Goal: Task Accomplishment & Management: Manage account settings

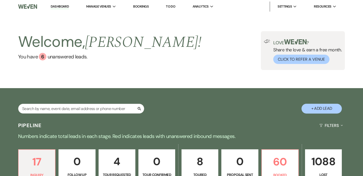
click at [143, 6] on link "Bookings" at bounding box center [141, 6] width 16 height 4
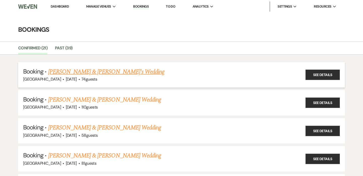
click at [83, 72] on link "[PERSON_NAME] & [PERSON_NAME]'s Wedding" at bounding box center [106, 71] width 116 height 9
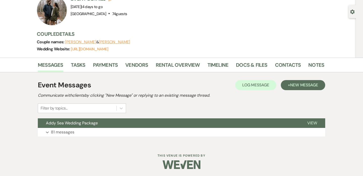
scroll to position [41, 0]
click at [97, 64] on link "Payments" at bounding box center [105, 66] width 25 height 11
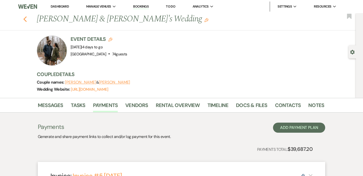
click at [26, 19] on icon "Previous" at bounding box center [25, 19] width 4 height 6
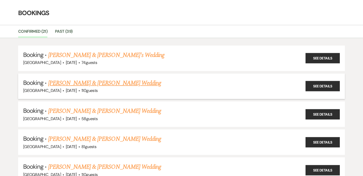
scroll to position [21, 0]
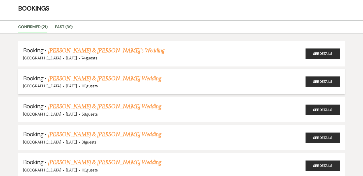
click at [93, 80] on link "[PERSON_NAME] & [PERSON_NAME] Wedding" at bounding box center [104, 78] width 113 height 9
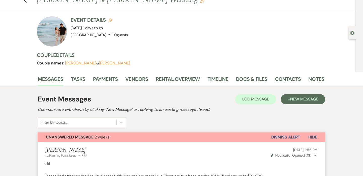
scroll to position [14, 0]
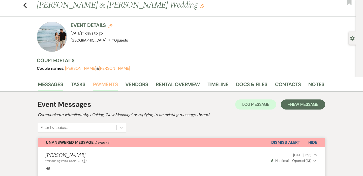
click at [108, 86] on link "Payments" at bounding box center [105, 85] width 25 height 11
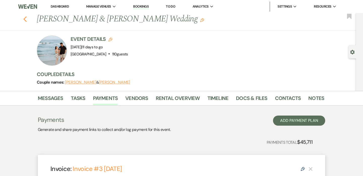
click at [26, 19] on icon "Previous" at bounding box center [25, 19] width 4 height 6
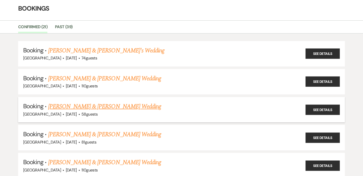
click at [98, 107] on link "[PERSON_NAME] & [PERSON_NAME] Wedding" at bounding box center [104, 106] width 113 height 9
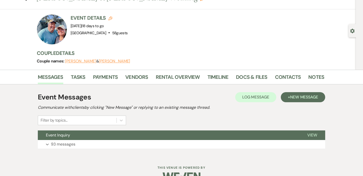
scroll to position [21, 0]
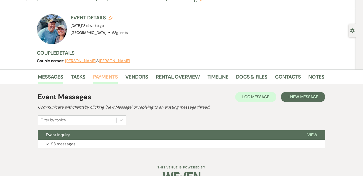
click at [112, 78] on link "Payments" at bounding box center [105, 78] width 25 height 11
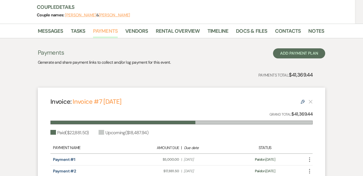
scroll to position [108, 0]
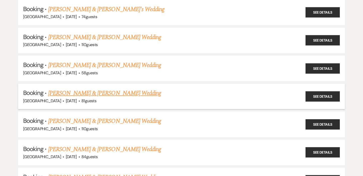
scroll to position [63, 0]
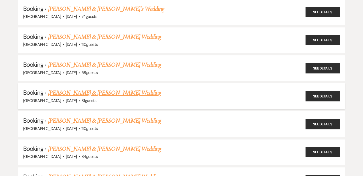
click at [74, 92] on link "[PERSON_NAME] & [PERSON_NAME] Wedding" at bounding box center [104, 92] width 113 height 9
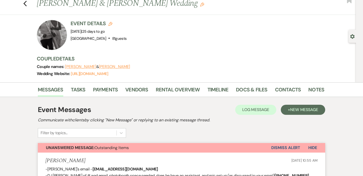
scroll to position [19, 0]
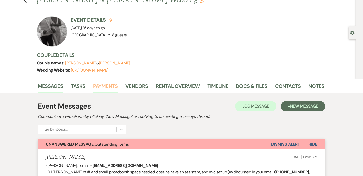
click at [107, 87] on link "Payments" at bounding box center [105, 87] width 25 height 11
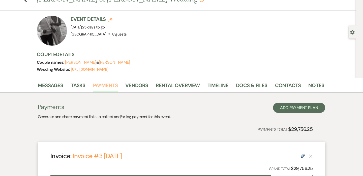
scroll to position [17, 0]
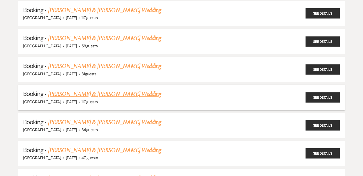
scroll to position [96, 0]
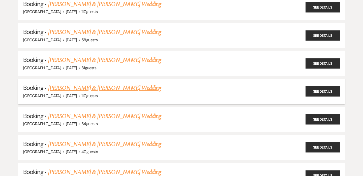
click at [92, 89] on link "[PERSON_NAME] & [PERSON_NAME] Wedding" at bounding box center [104, 88] width 113 height 9
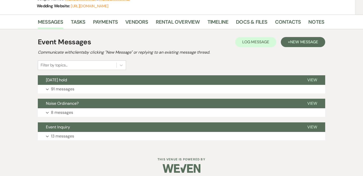
scroll to position [88, 0]
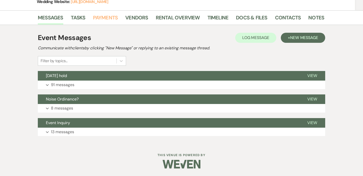
click at [105, 20] on link "Payments" at bounding box center [105, 19] width 25 height 11
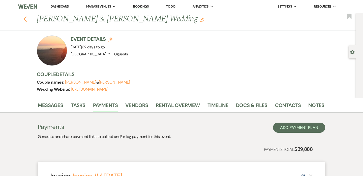
click at [24, 18] on icon "Previous" at bounding box center [25, 19] width 4 height 6
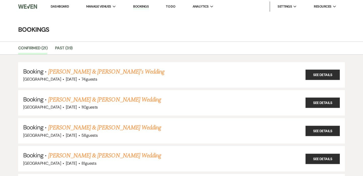
click at [140, 7] on link "Bookings" at bounding box center [141, 6] width 16 height 5
click at [111, 69] on link "[PERSON_NAME] & [PERSON_NAME]'s Wedding" at bounding box center [106, 71] width 116 height 9
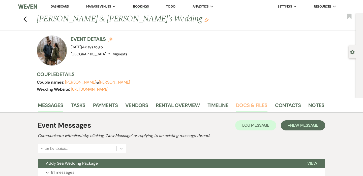
click at [239, 108] on link "Docs & Files" at bounding box center [251, 106] width 31 height 11
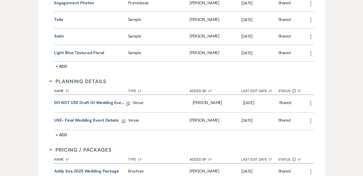
scroll to position [465, 0]
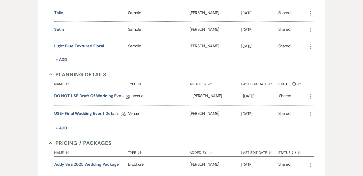
click at [89, 111] on link "USE- Final Wedding Event Details" at bounding box center [86, 115] width 65 height 8
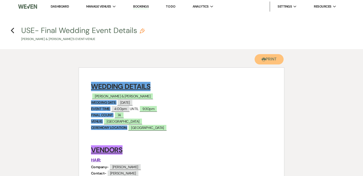
click at [265, 60] on button "Printer Print" at bounding box center [269, 59] width 29 height 10
click at [14, 30] on icon "Previous" at bounding box center [13, 30] width 4 height 6
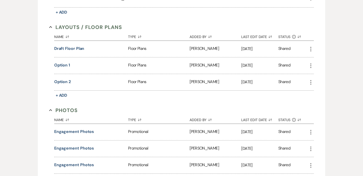
scroll to position [296, 0]
click at [78, 48] on button "Draft floor plan" at bounding box center [69, 49] width 30 height 6
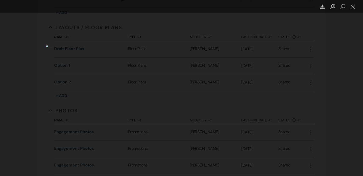
click at [222, 55] on img "Lightbox" at bounding box center [133, 87] width 175 height 85
drag, startPoint x: 324, startPoint y: 38, endPoint x: 321, endPoint y: 15, distance: 23.3
click at [324, 37] on div "Lightbox" at bounding box center [181, 88] width 363 height 176
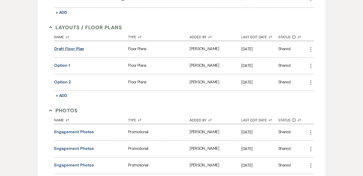
click at [67, 50] on button "Draft floor plan" at bounding box center [69, 49] width 30 height 6
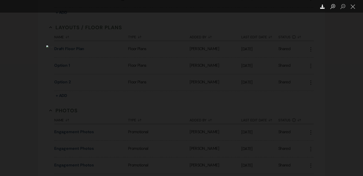
click at [322, 7] on use "Lightbox" at bounding box center [322, 7] width 5 height 4
click at [269, 7] on div "Download" at bounding box center [181, 6] width 363 height 13
